Goal: Information Seeking & Learning: Compare options

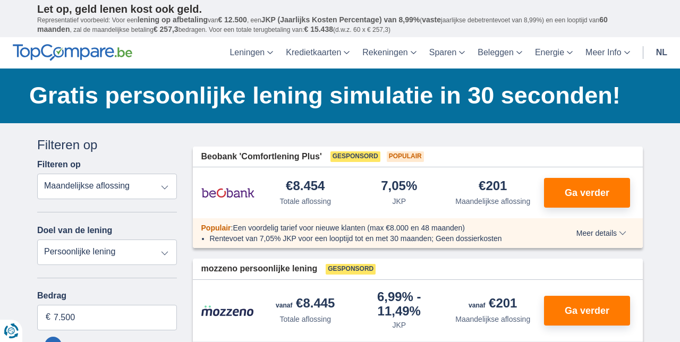
type input "9.250"
type input "9250"
type input "18.250"
type input "18250"
select select "84"
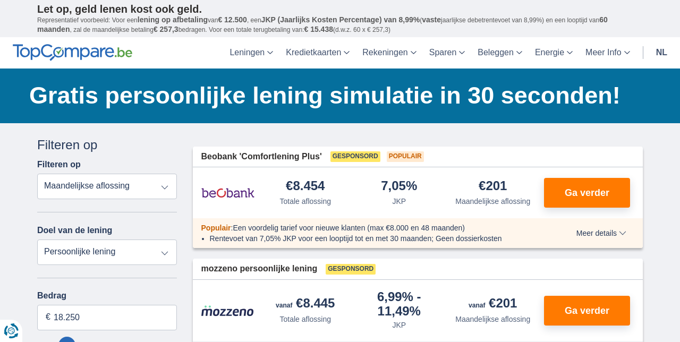
type input "21.250"
type input "21250"
type input "24.250"
type input "24250"
type input "25.250"
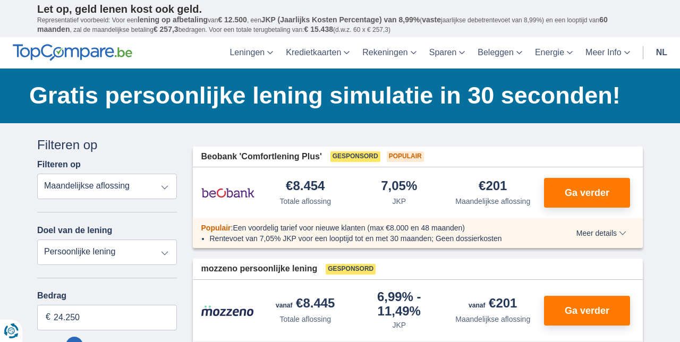
type input "25250"
type input "26.250"
type input "26250"
select select "120"
type input "27.250"
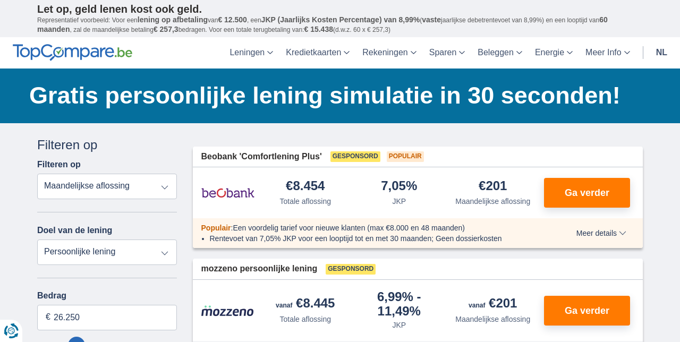
type input "27250"
type input "28.250"
type input "28250"
type input "29.250"
type input "29250"
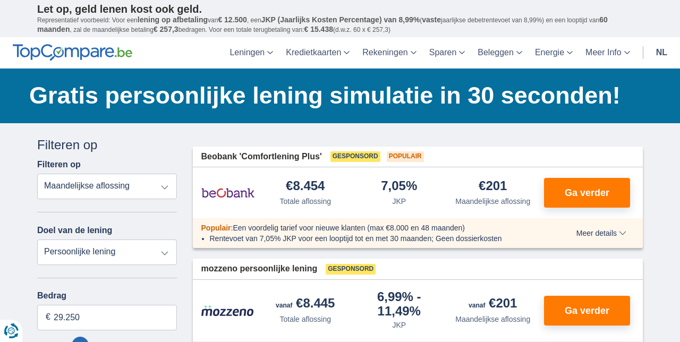
type input "30.250"
type input "30250"
type input "24.250"
type input "24250"
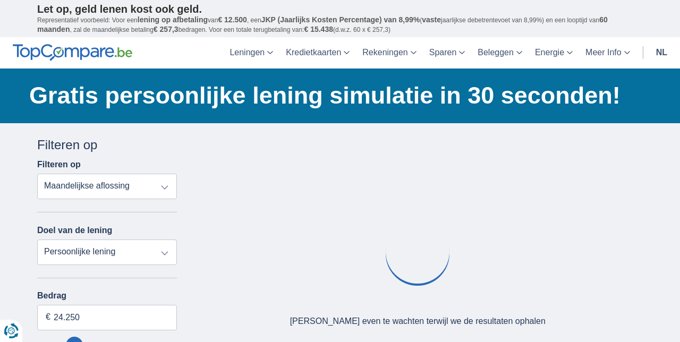
type input "22.250"
type input "22250"
type input "21.250"
type input "21250"
type input "18.250"
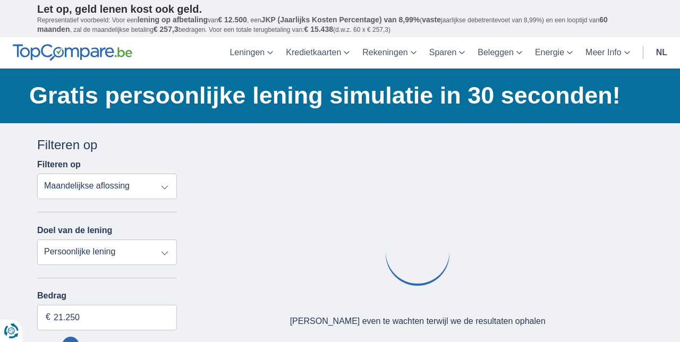
type input "18250"
select select "84"
type input "17.250"
type input "17250"
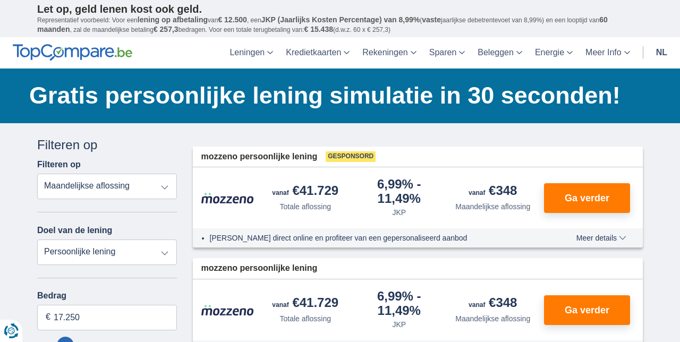
type input "12.250"
type input "12250"
select select "60"
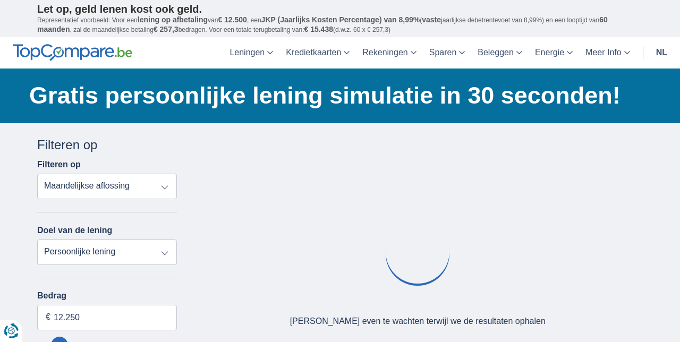
type input "15.250"
type input "15250"
select select "84"
type input "16.250"
type input "16250"
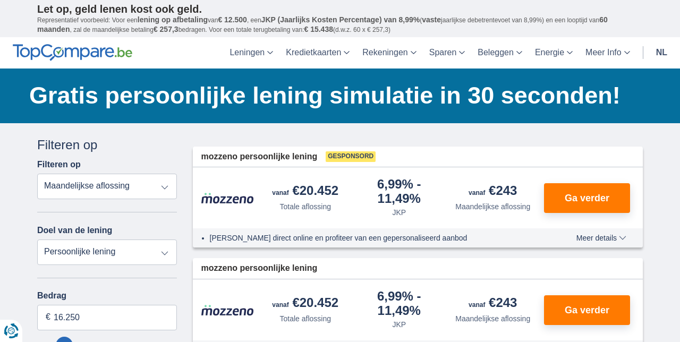
type input "13.250"
type input "13250"
select select "60"
type input "13250"
click at [74, 317] on input "13.250" at bounding box center [107, 318] width 140 height 26
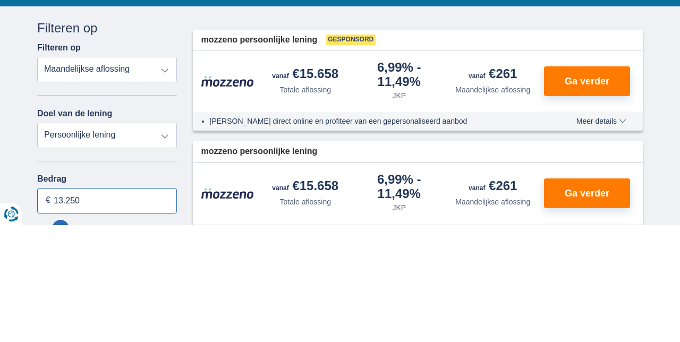
scroll to position [61, 0]
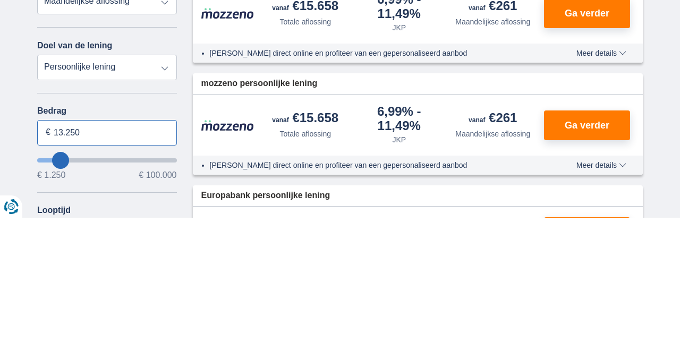
click at [61, 258] on input "13.250" at bounding box center [107, 257] width 140 height 26
click at [88, 259] on input "15.250" at bounding box center [107, 257] width 140 height 26
type input "15"
type input "40250"
type input "40.250"
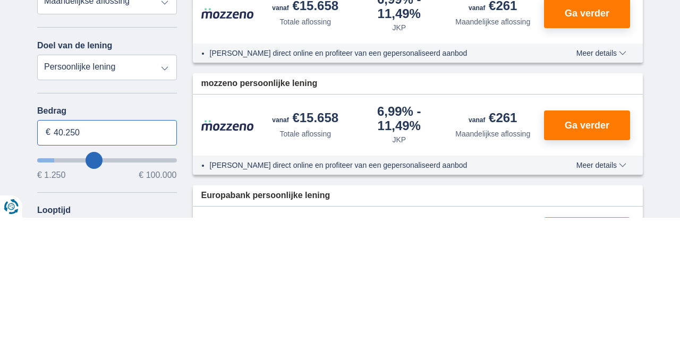
select select "120"
type input "16.250"
type input "16250"
select select "84"
type input "16250"
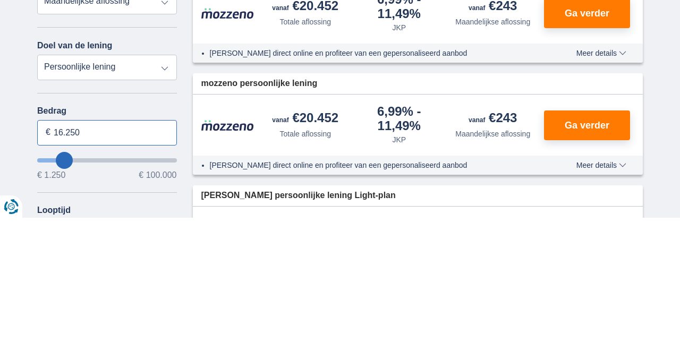
click at [90, 258] on input "16.250" at bounding box center [107, 257] width 140 height 26
type input "1.250"
type input "1250"
select select "24"
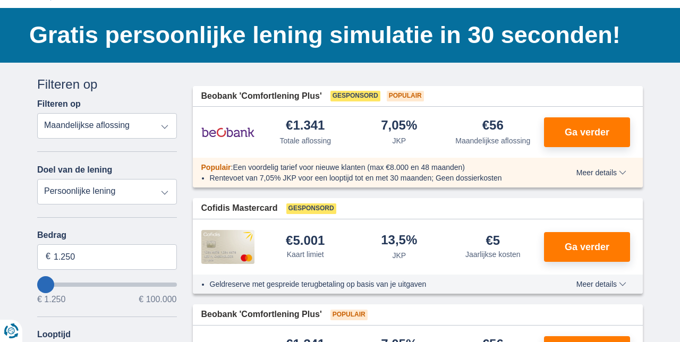
click at [163, 124] on select "Totale aflossing JKP Maandelijkse aflossing" at bounding box center [107, 126] width 140 height 26
click at [167, 124] on select "Totale aflossing JKP Maandelijkse aflossing" at bounding box center [107, 126] width 140 height 26
click at [81, 258] on input "1.250" at bounding box center [107, 257] width 140 height 26
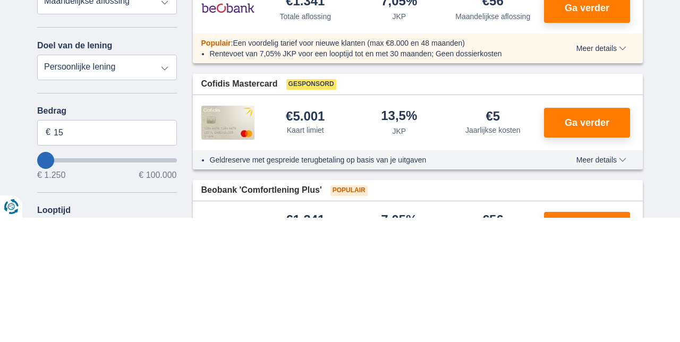
click at [118, 314] on div "Bedrag 15 € € 1.250 € 100.000 Looptijd 12 maanden 18 maanden 24 maanden" at bounding box center [107, 300] width 140 height 139
type input "1.250"
type input "1250"
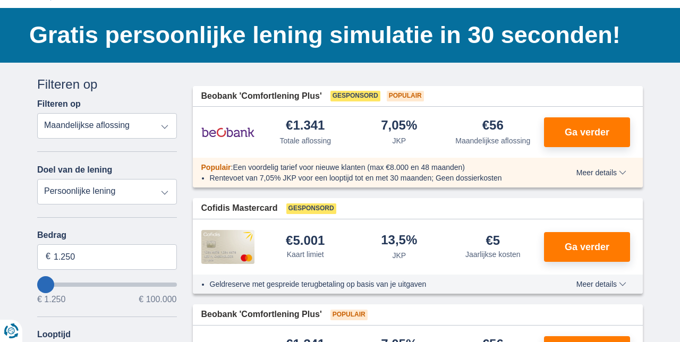
type input "8.250"
type input "8250"
select select "48"
type input "15.250"
type input "15250"
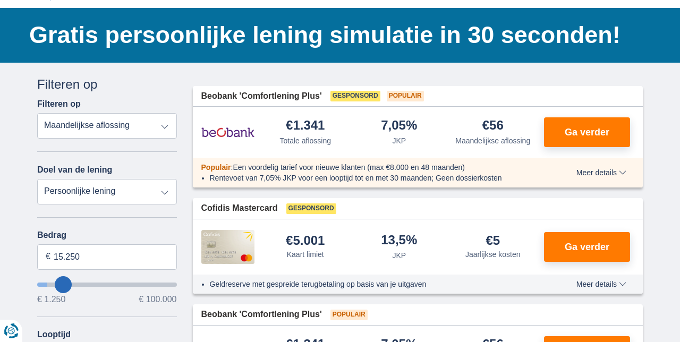
select select "84"
type input "18.250"
type input "18250"
type input "19.250"
type input "19250"
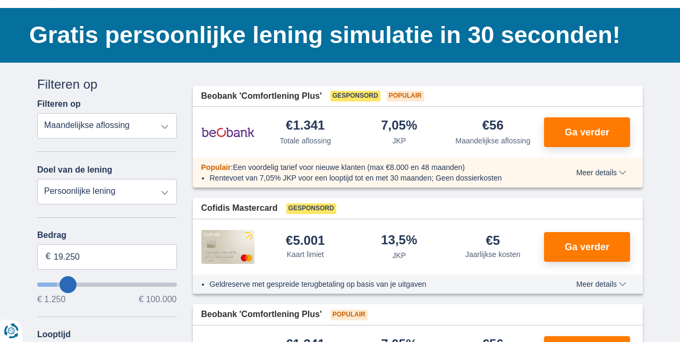
type input "20.250"
type input "20250"
select select "120"
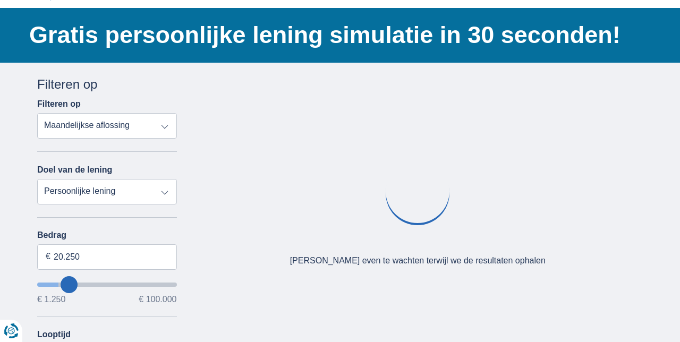
type input "16.250"
type input "16250"
select select "84"
type input "15.250"
type input "15250"
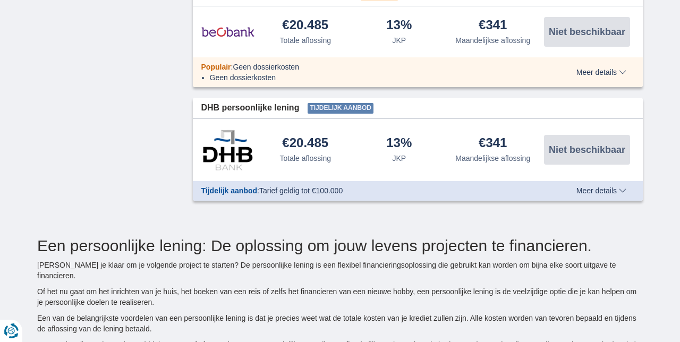
scroll to position [1426, 0]
click at [622, 186] on span "Meer details" at bounding box center [602, 189] width 50 height 7
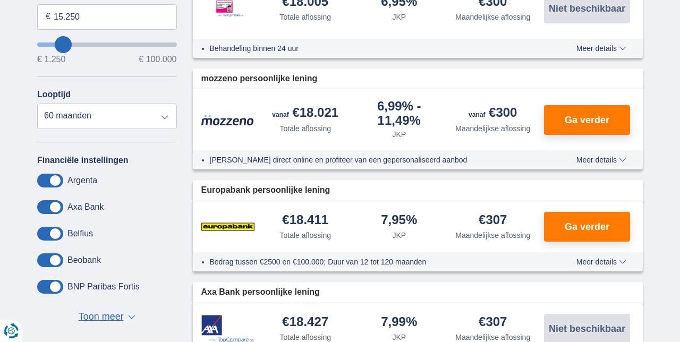
scroll to position [302, 0]
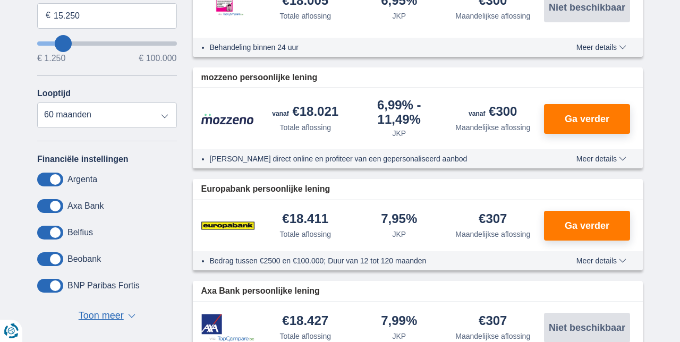
click at [107, 316] on span "Toon meer" at bounding box center [101, 316] width 45 height 14
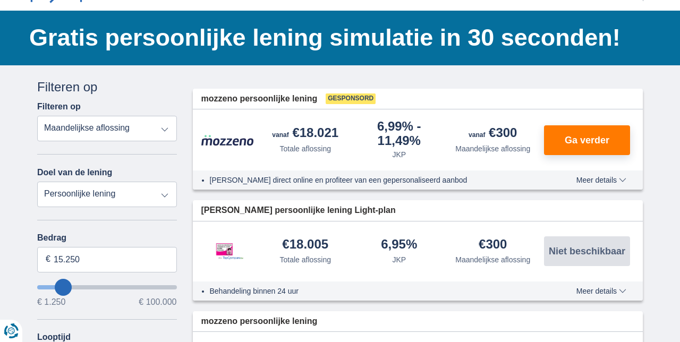
scroll to position [59, 0]
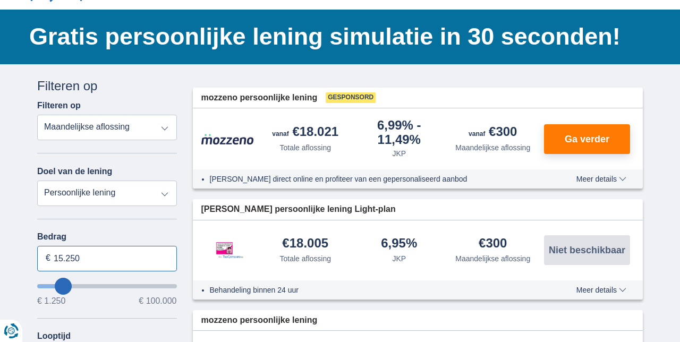
click at [59, 256] on input "15.250" at bounding box center [107, 259] width 140 height 26
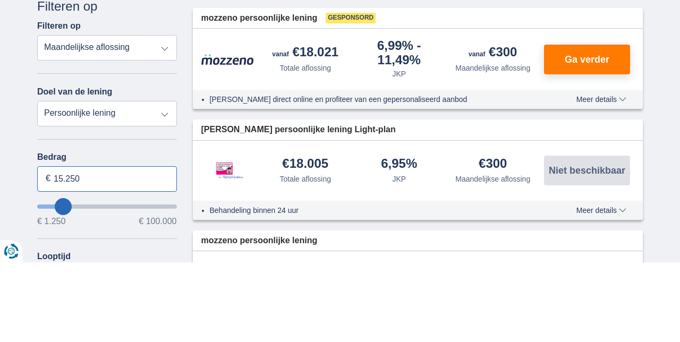
scroll to position [61, 0]
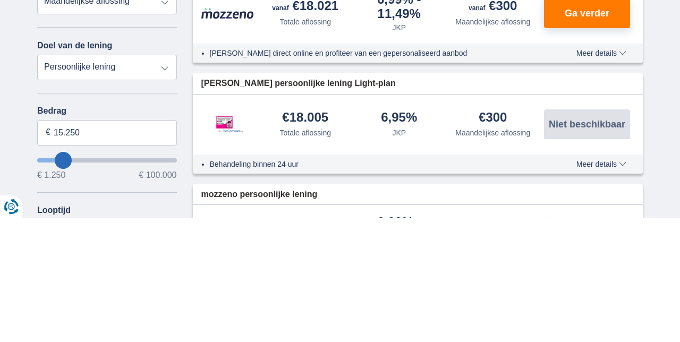
select select "84"
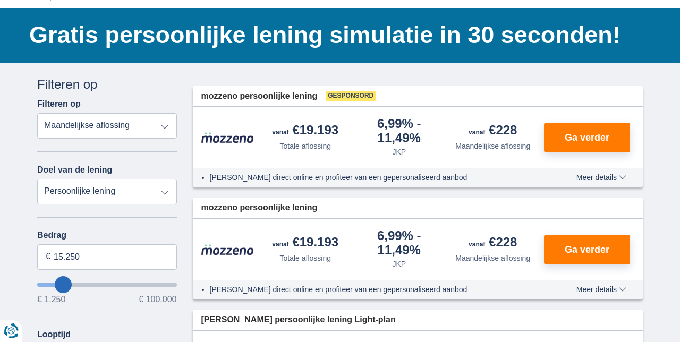
type input "18.250"
type input "18250"
type input "23.250"
type input "23250"
type input "24.250"
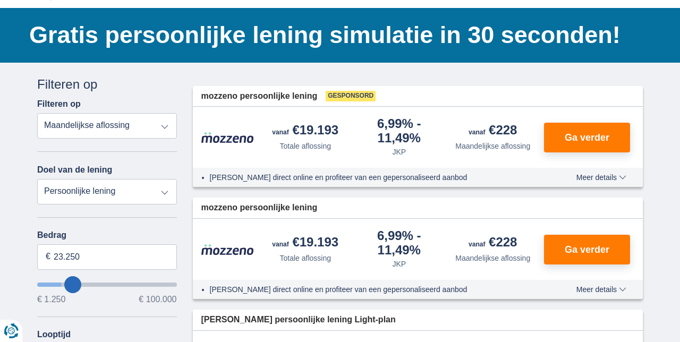
type input "24250"
select select "120"
type input "23.250"
type input "23250"
type input "20.250"
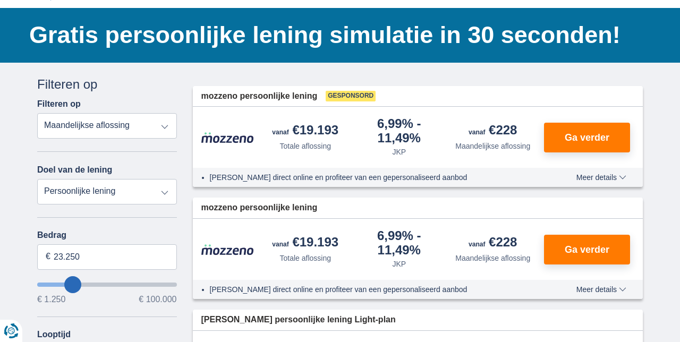
type input "20250"
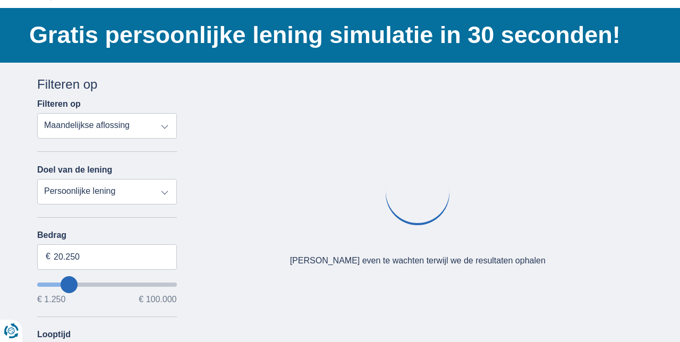
type input "18.250"
type input "18250"
select select "84"
type input "18250"
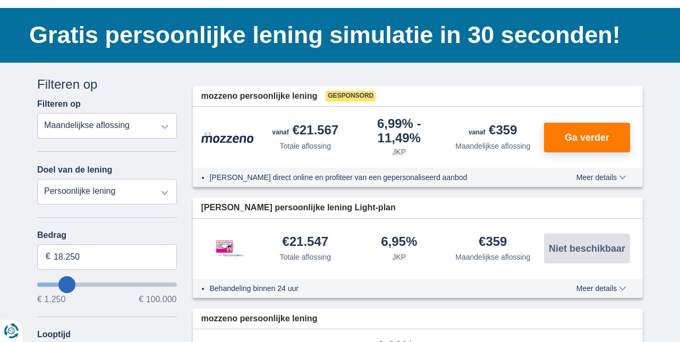
select select "84"
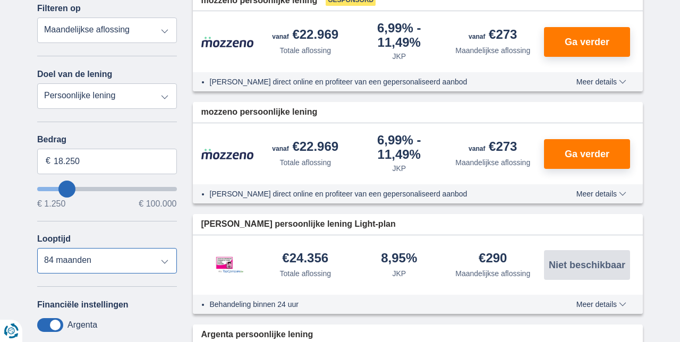
scroll to position [0, 0]
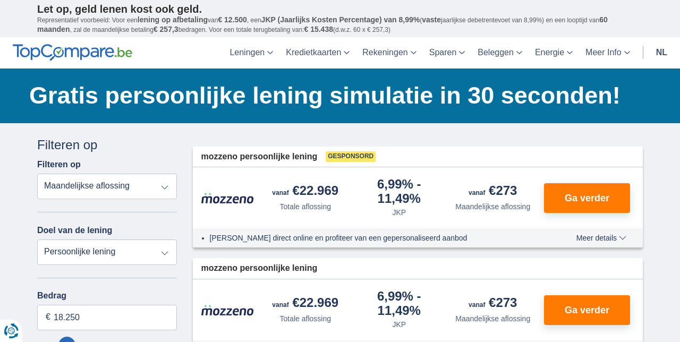
click at [67, 250] on select "Persoonlijke lening Auto Moto / fiets Mobilhome / caravan Renovatie Energie Sch…" at bounding box center [107, 253] width 140 height 26
select select "vehicleLoan"
select select "3-4"
type input "15.000"
type input "15250"
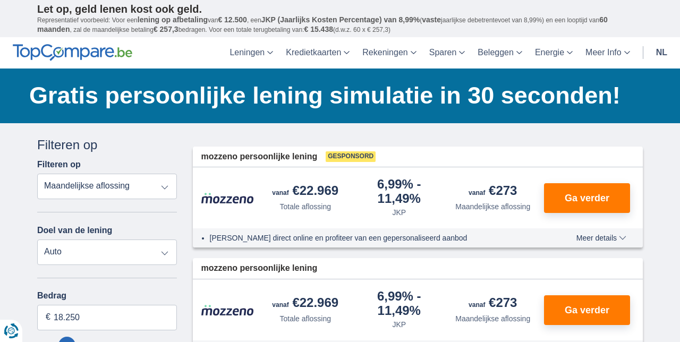
select select "60"
